Goal: Find specific page/section: Locate a particular part of the current website

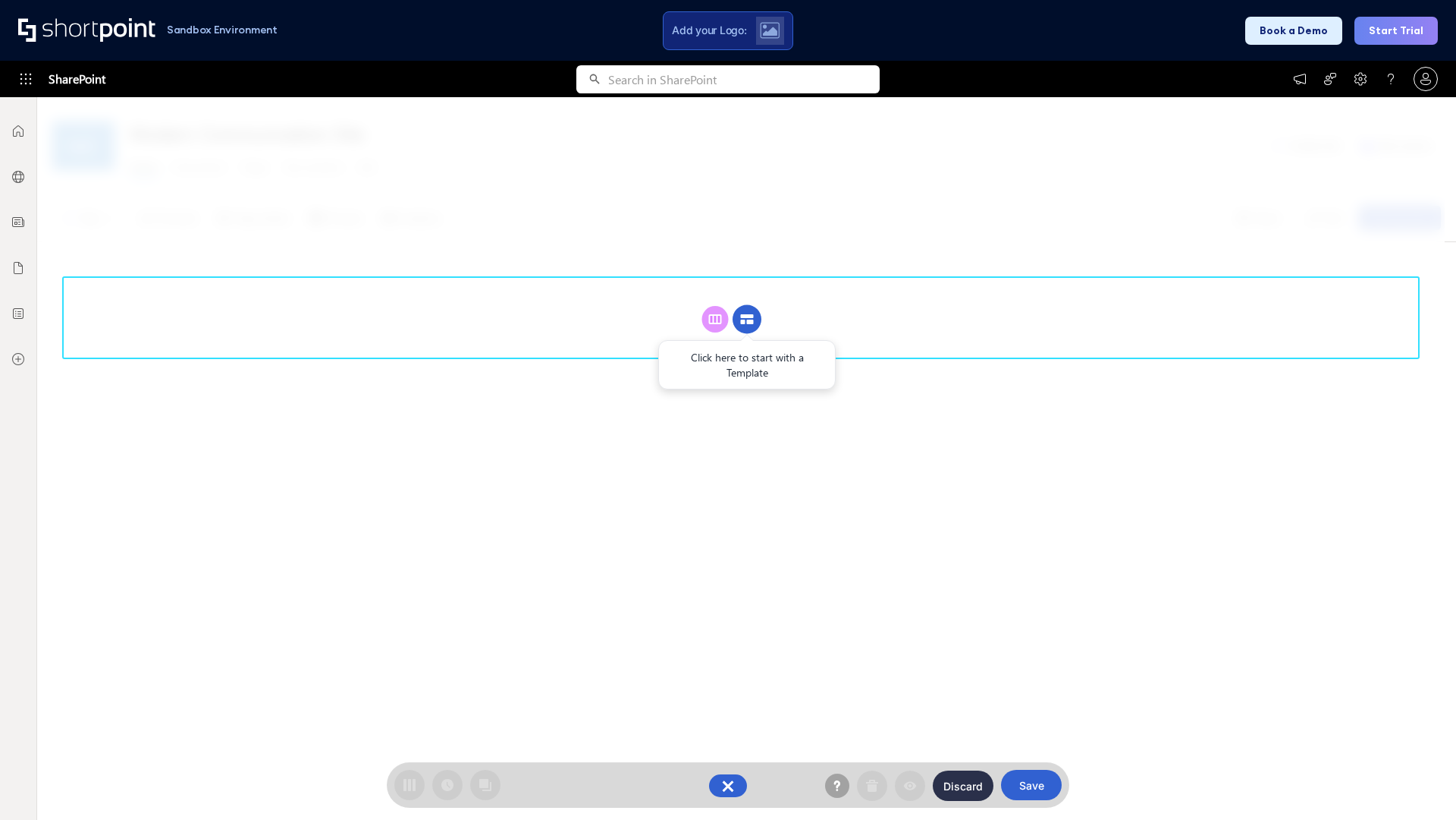
click at [747, 319] on circle at bounding box center [747, 320] width 29 height 29
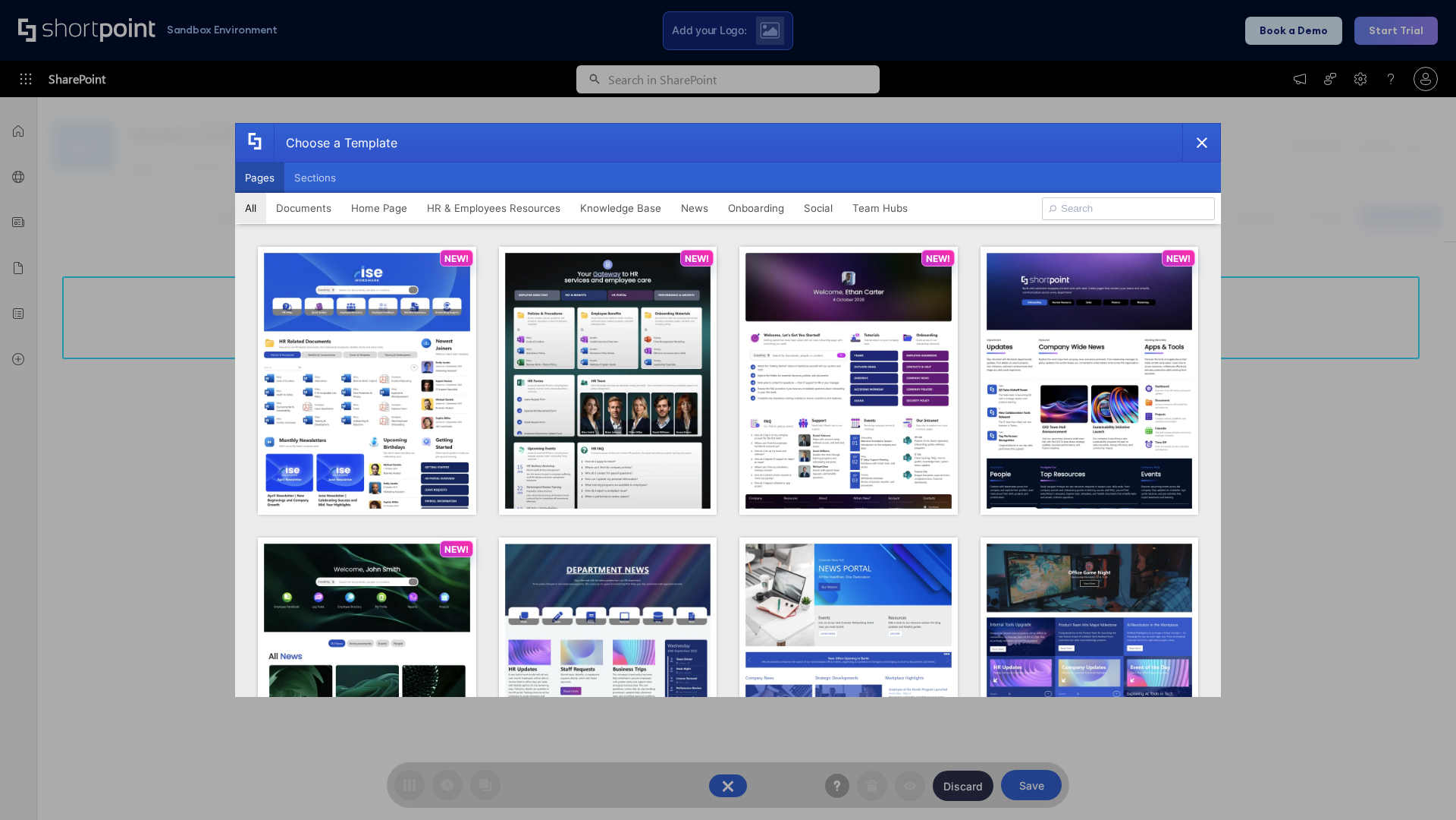
click at [259, 177] on button "Pages" at bounding box center [259, 177] width 49 height 31
type input "HR 10"
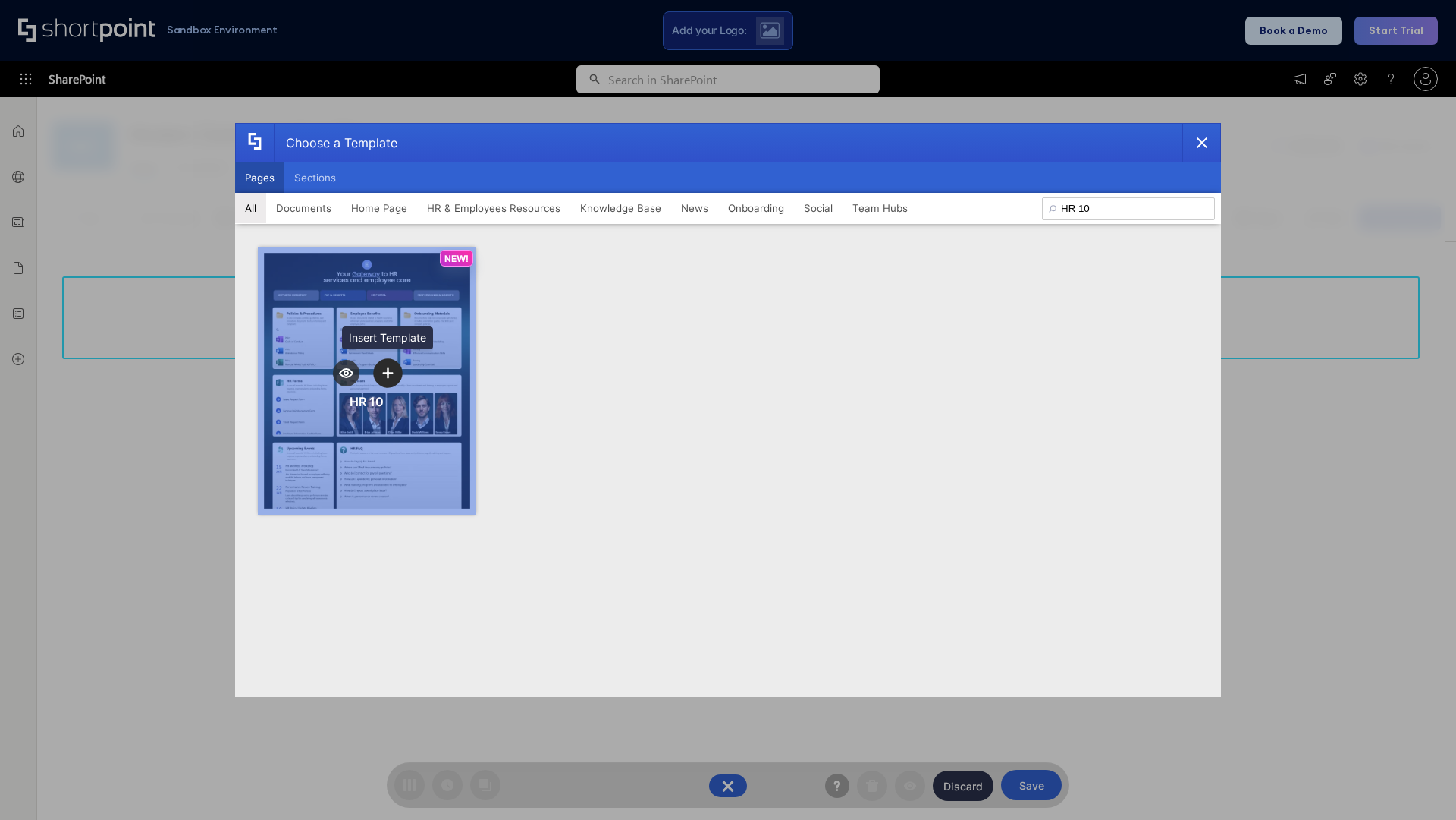
click at [388, 373] on icon "template selector" at bounding box center [387, 372] width 10 height 10
